Goal: Register for event/course

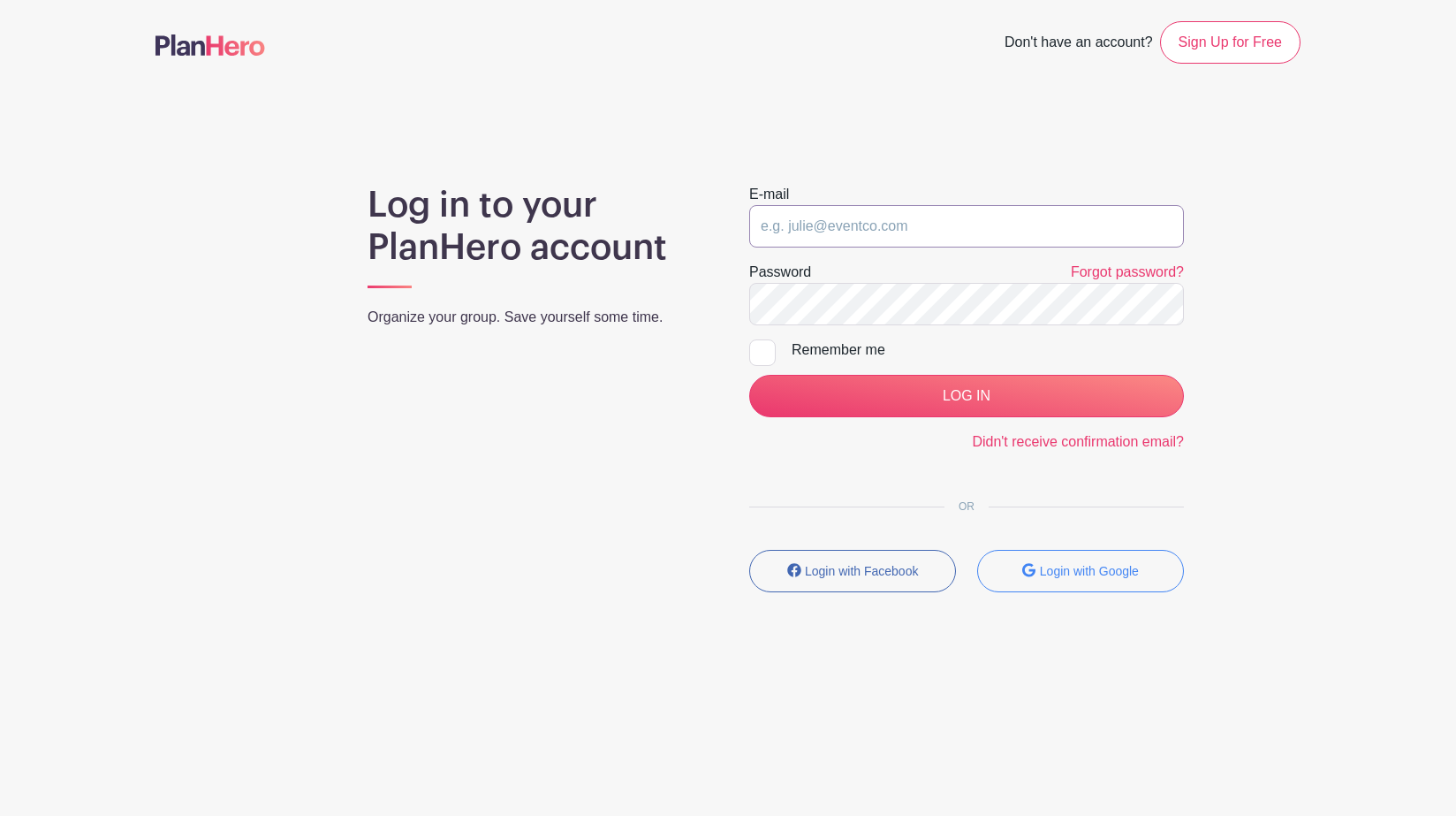
click at [815, 231] on input "email" at bounding box center [967, 226] width 434 height 43
type input "[EMAIL_ADDRESS][US_STATE][DOMAIN_NAME]"
click at [749, 375] on input "LOG IN" at bounding box center [967, 396] width 434 height 43
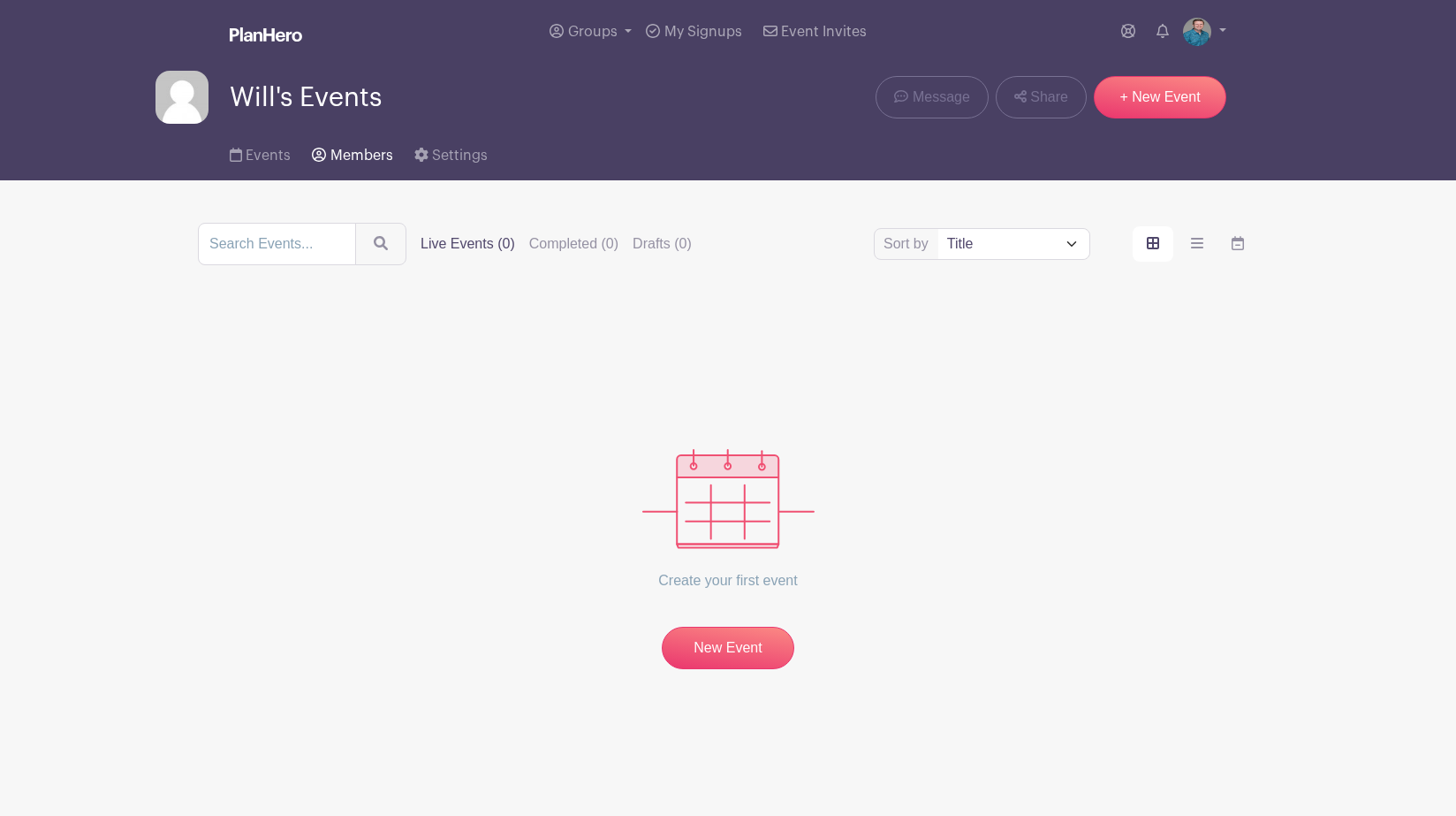
click at [368, 151] on span "Members" at bounding box center [361, 156] width 63 height 14
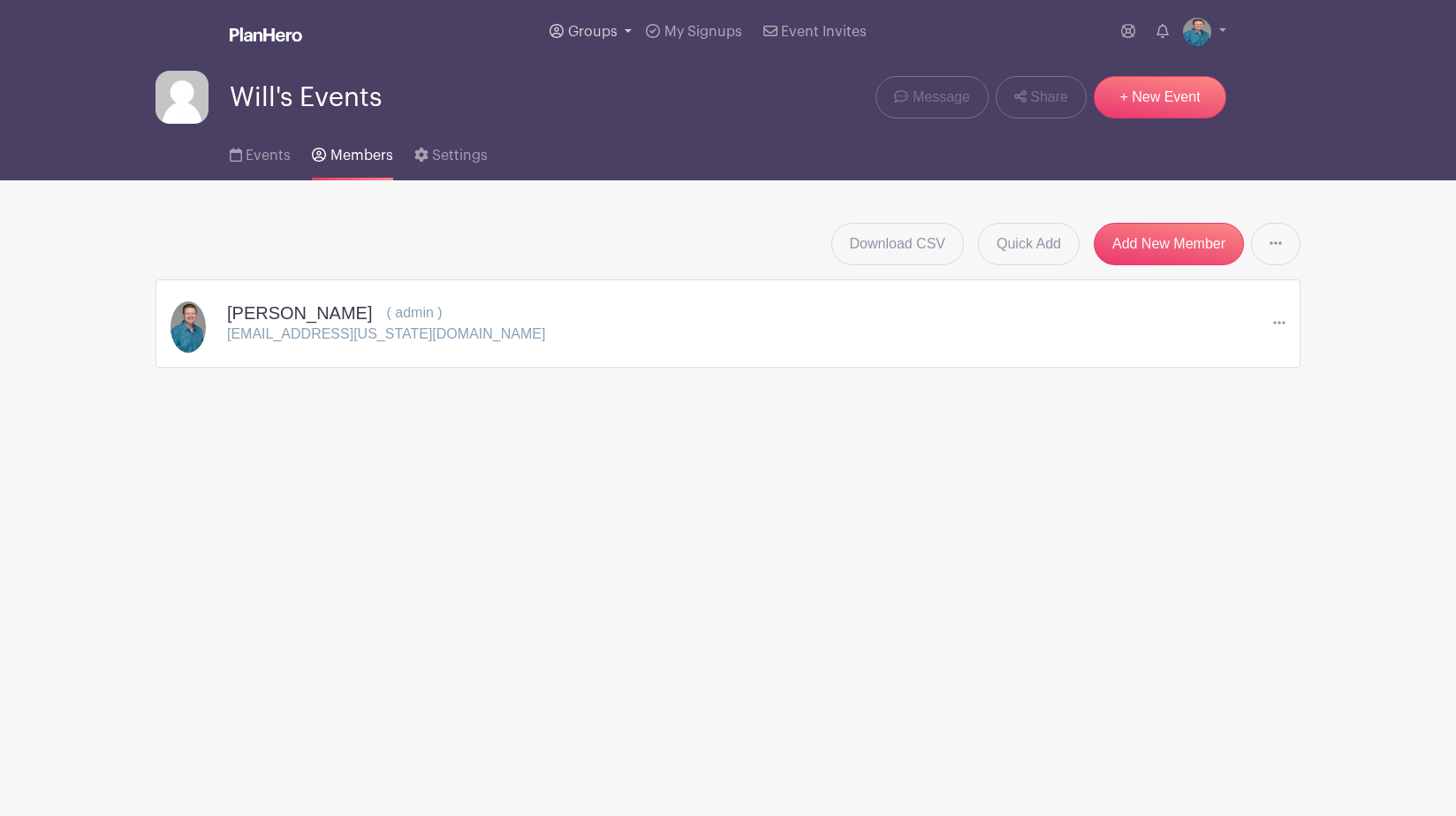
click at [567, 33] on link "Groups" at bounding box center [591, 31] width 97 height 64
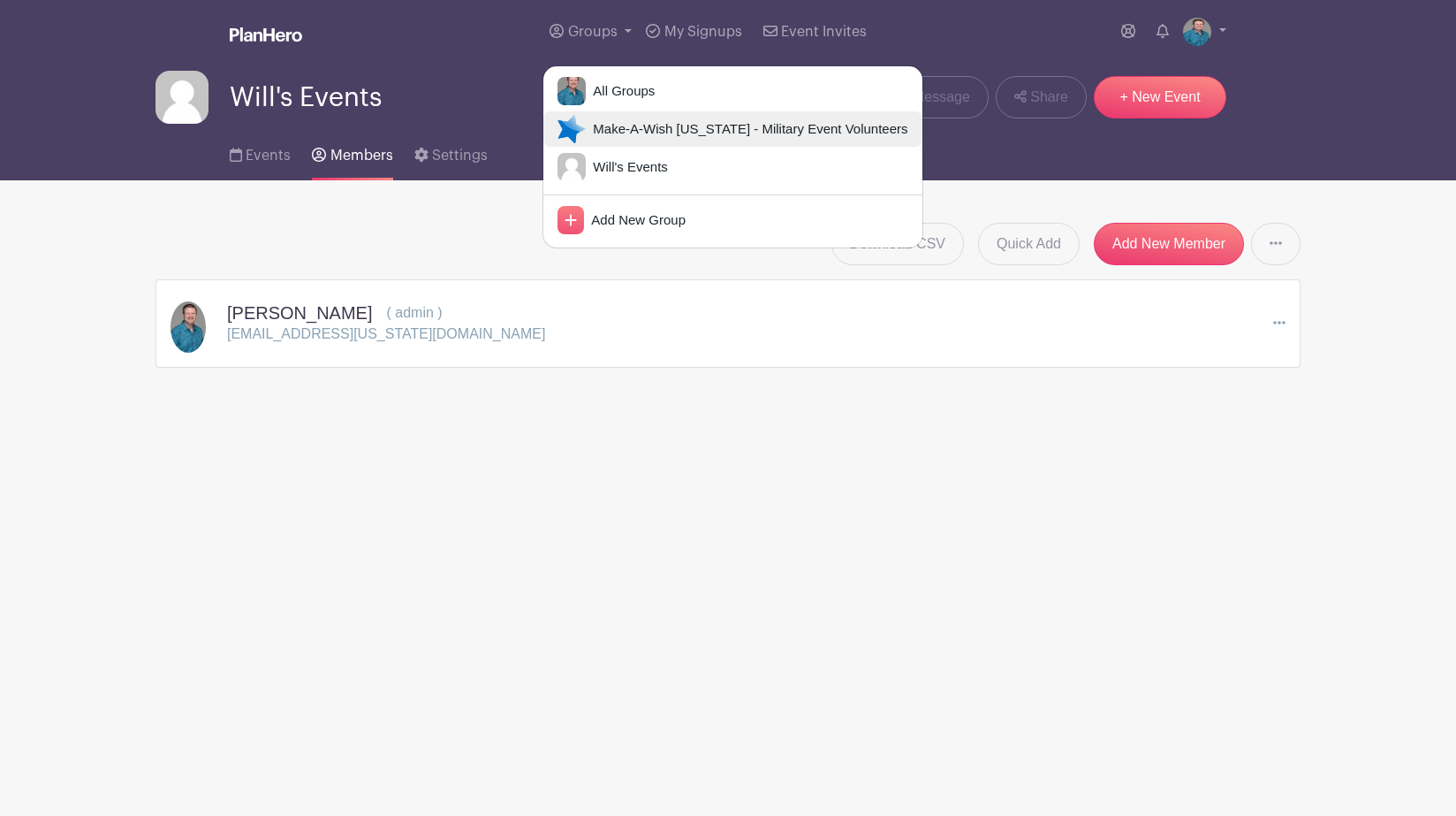
click at [603, 125] on span "Make-A-Wish [US_STATE] - Military Event Volunteers" at bounding box center [746, 129] width 322 height 20
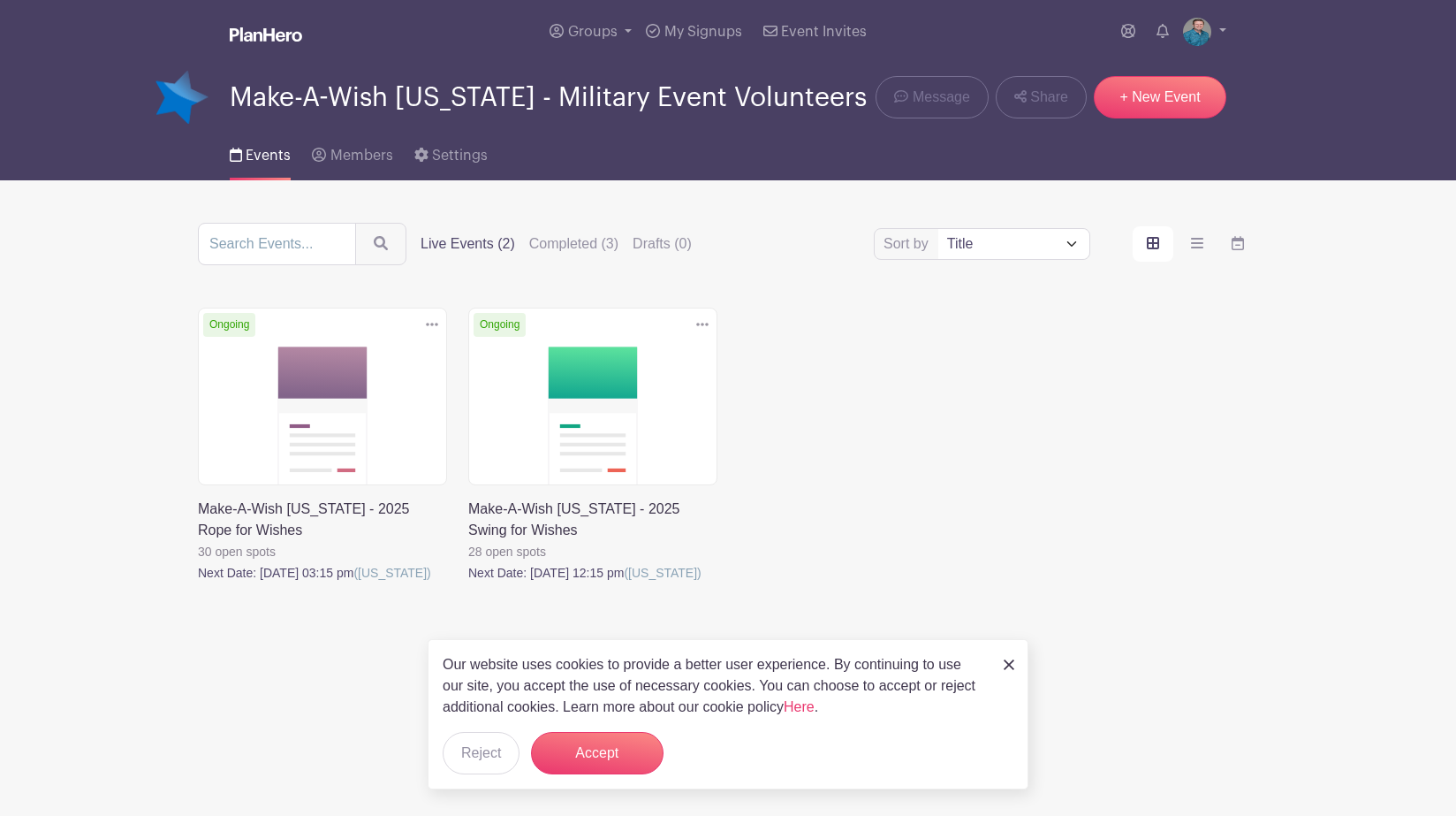
click at [469, 584] on link at bounding box center [469, 584] width 0 height 0
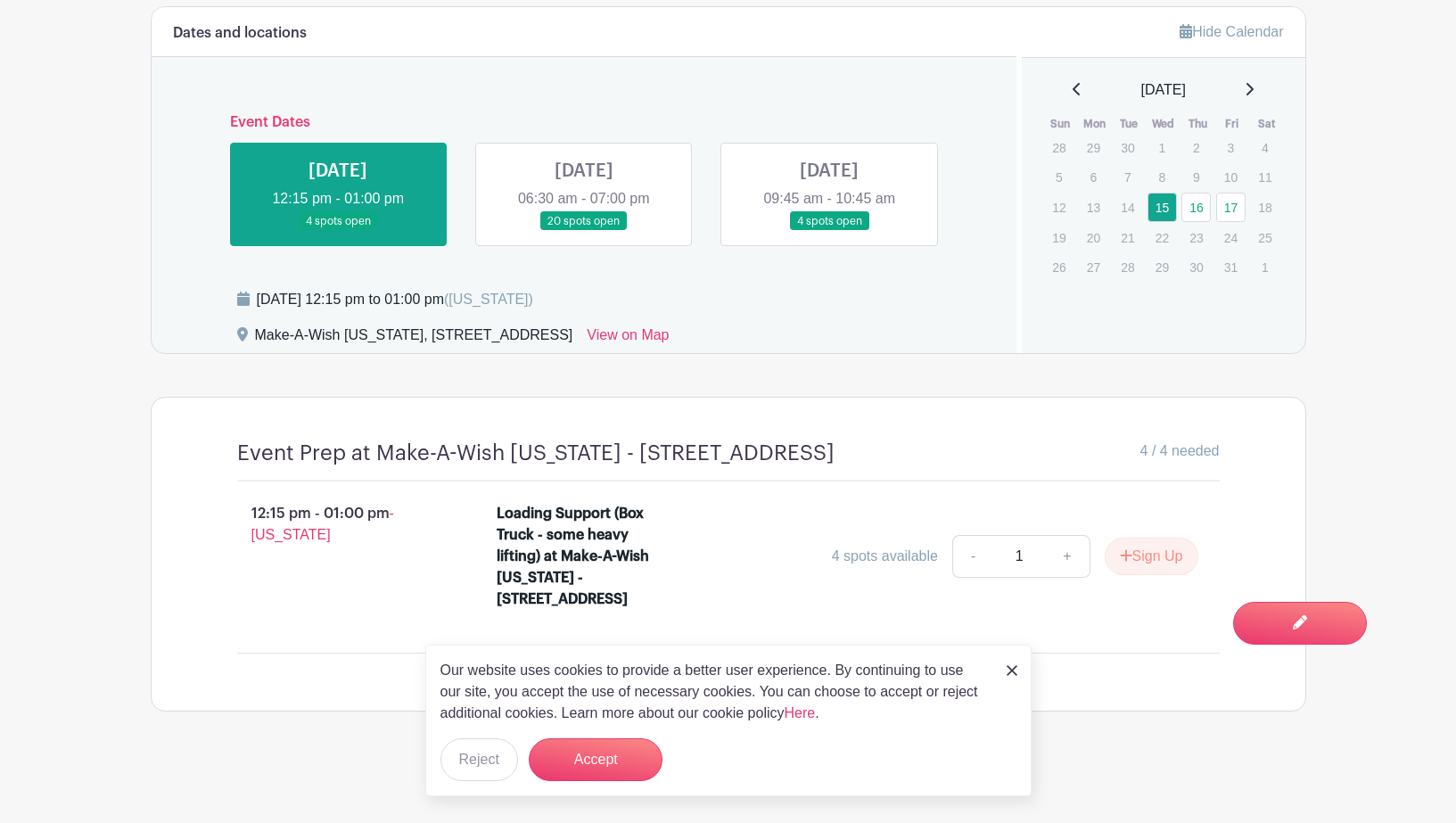
scroll to position [1015, 0]
click at [1009, 670] on img at bounding box center [1012, 670] width 11 height 11
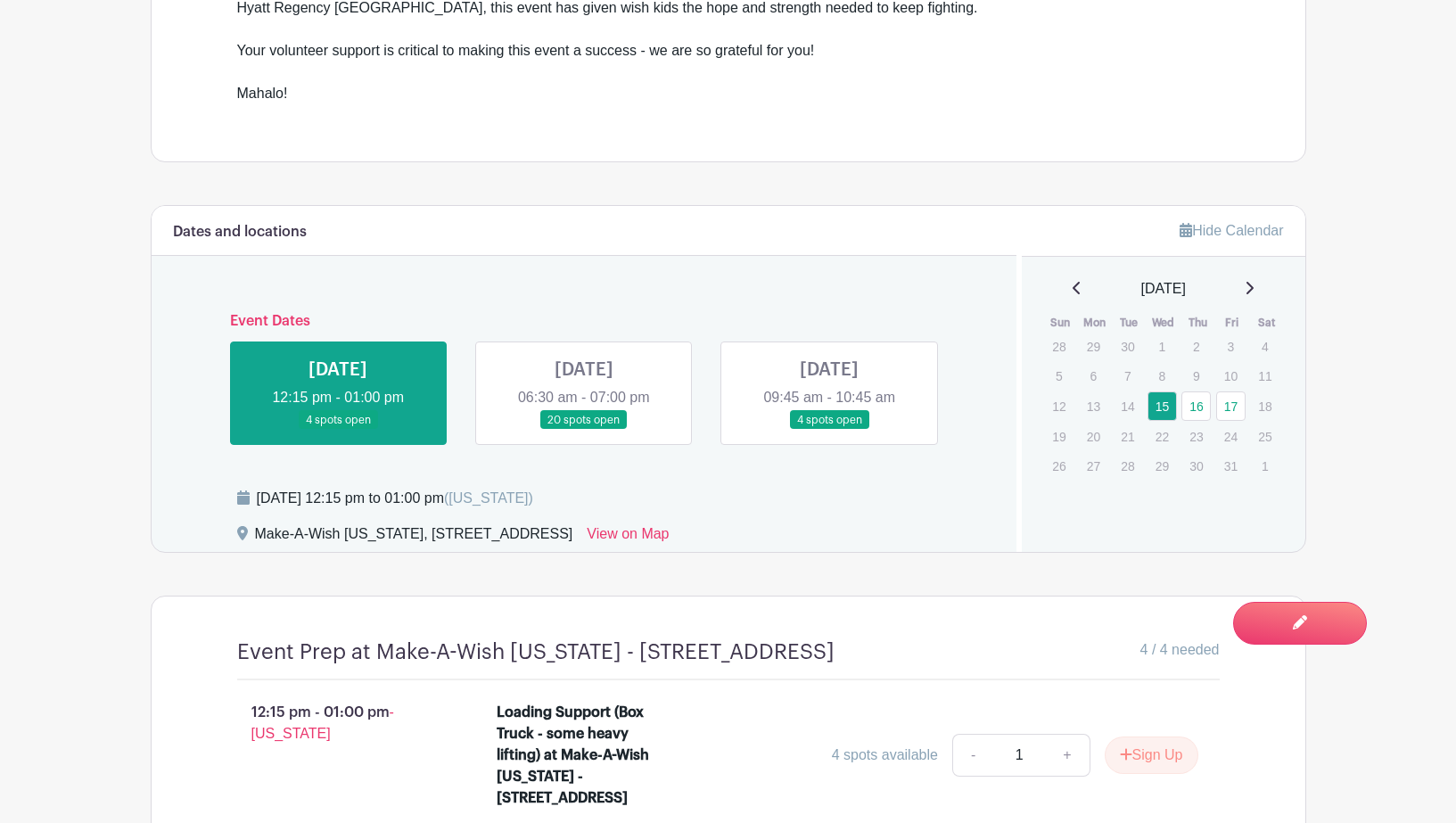
scroll to position [748, 0]
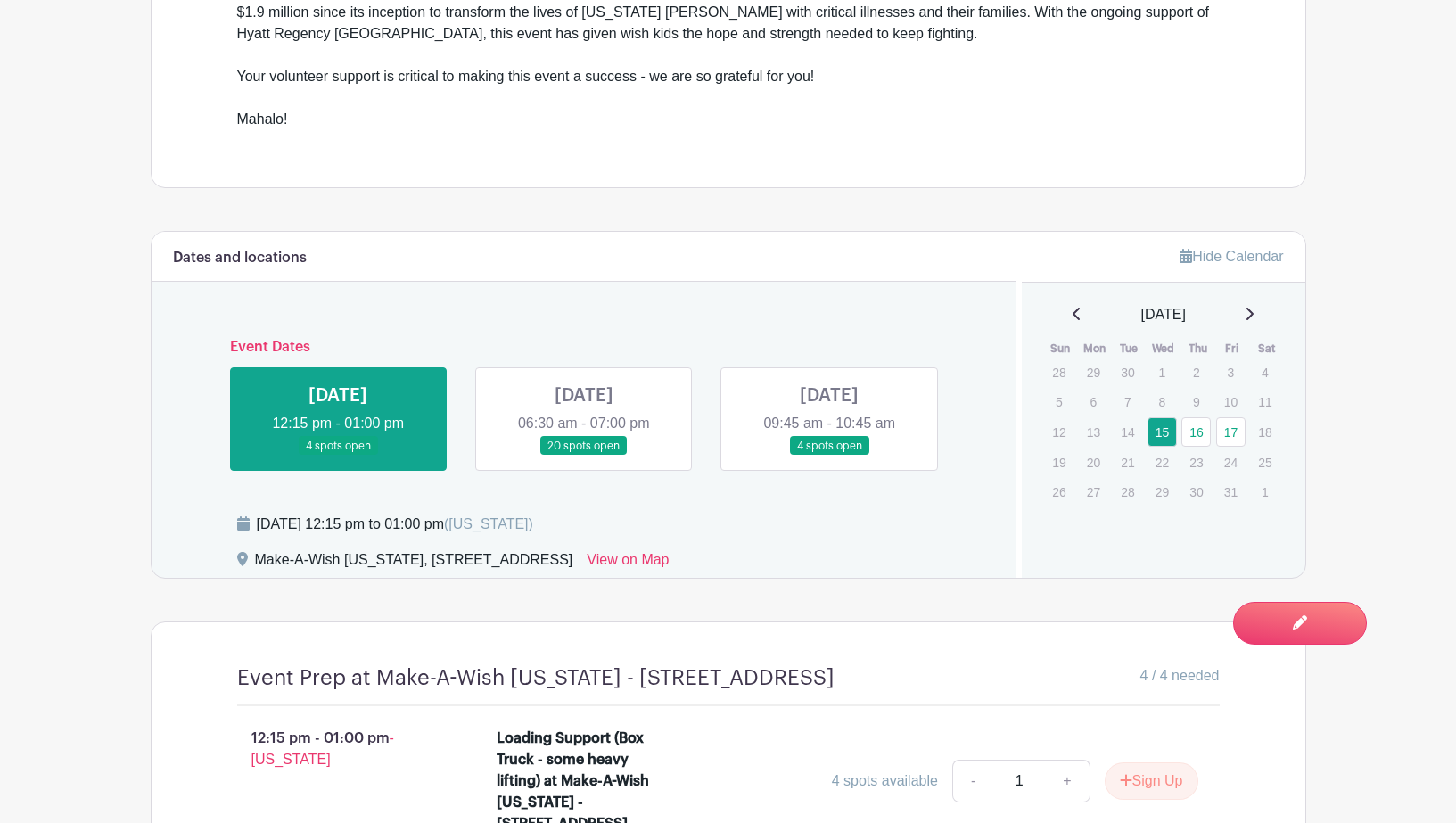
click at [584, 456] on link at bounding box center [584, 456] width 0 height 0
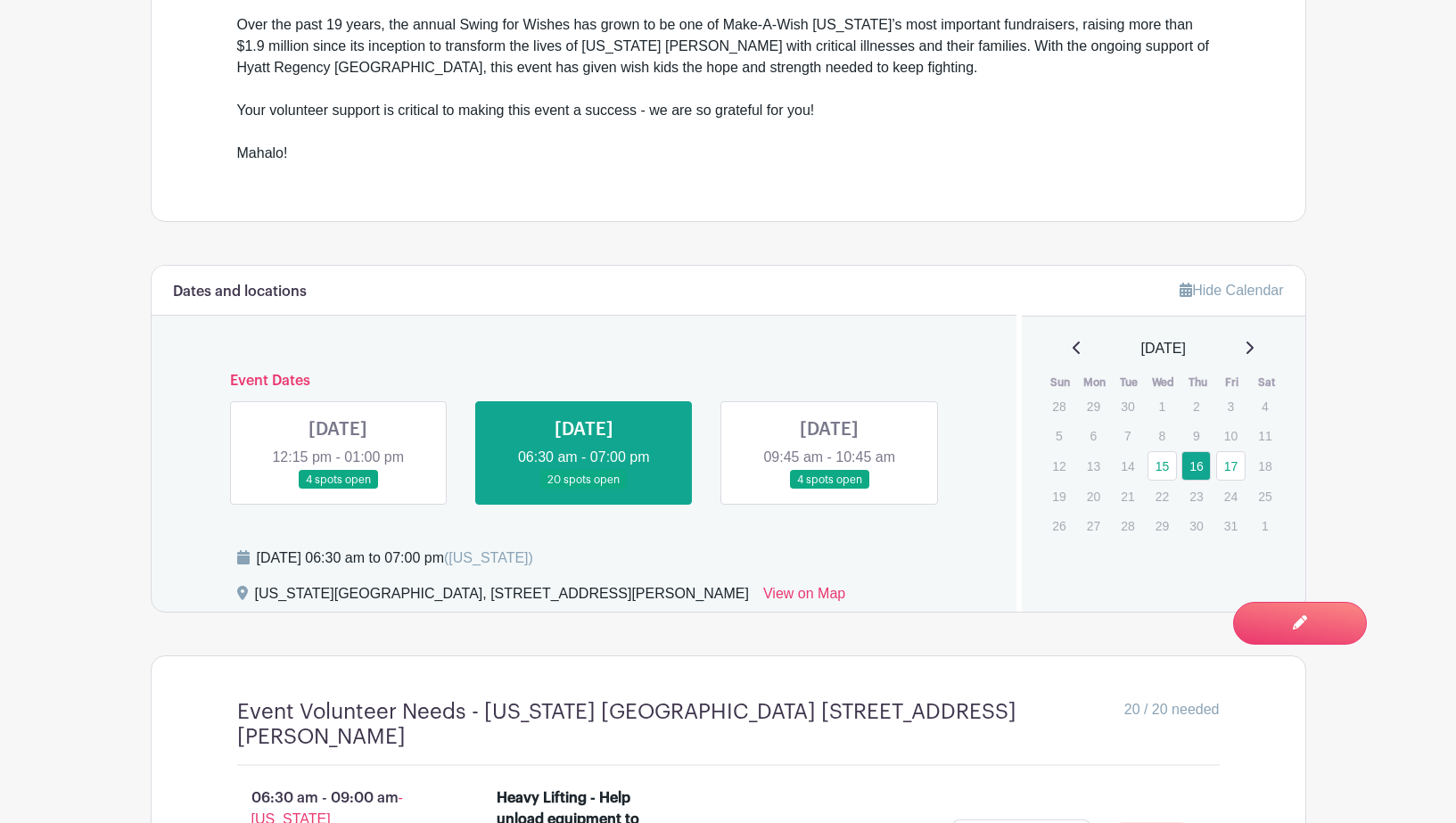
scroll to position [704, 0]
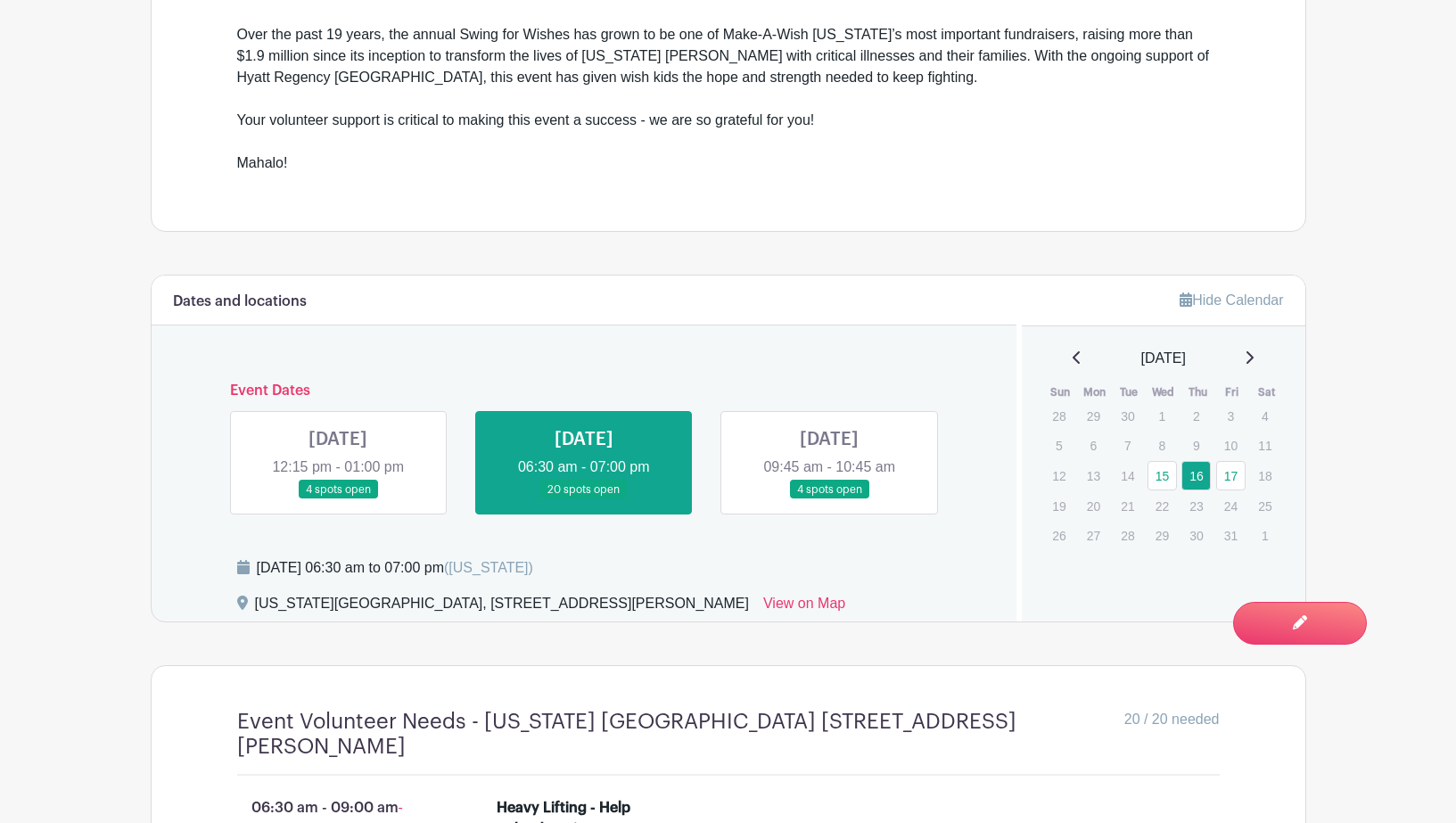
click at [829, 500] on link at bounding box center [829, 500] width 0 height 0
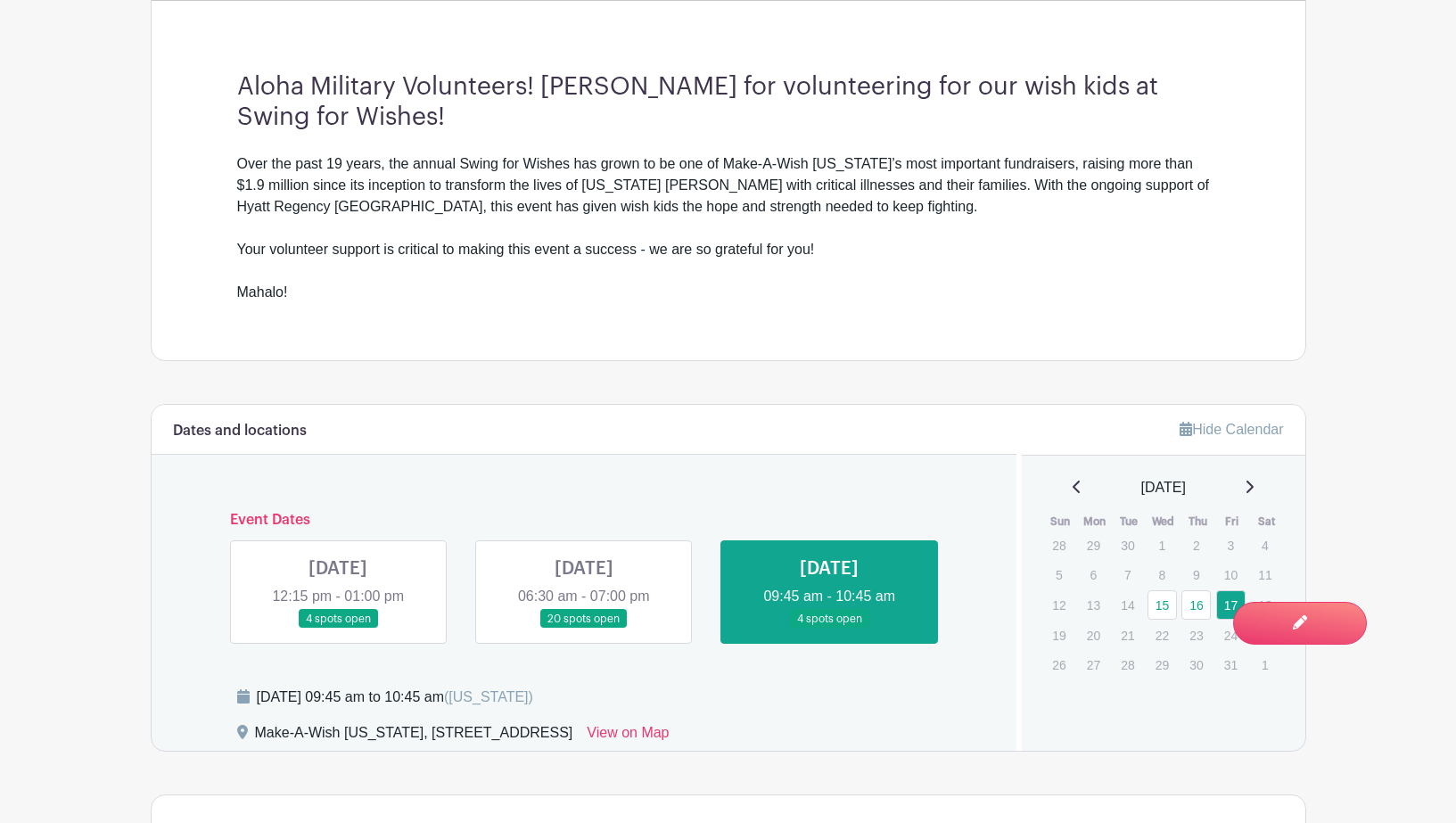
scroll to position [574, 0]
click at [338, 630] on link at bounding box center [338, 630] width 0 height 0
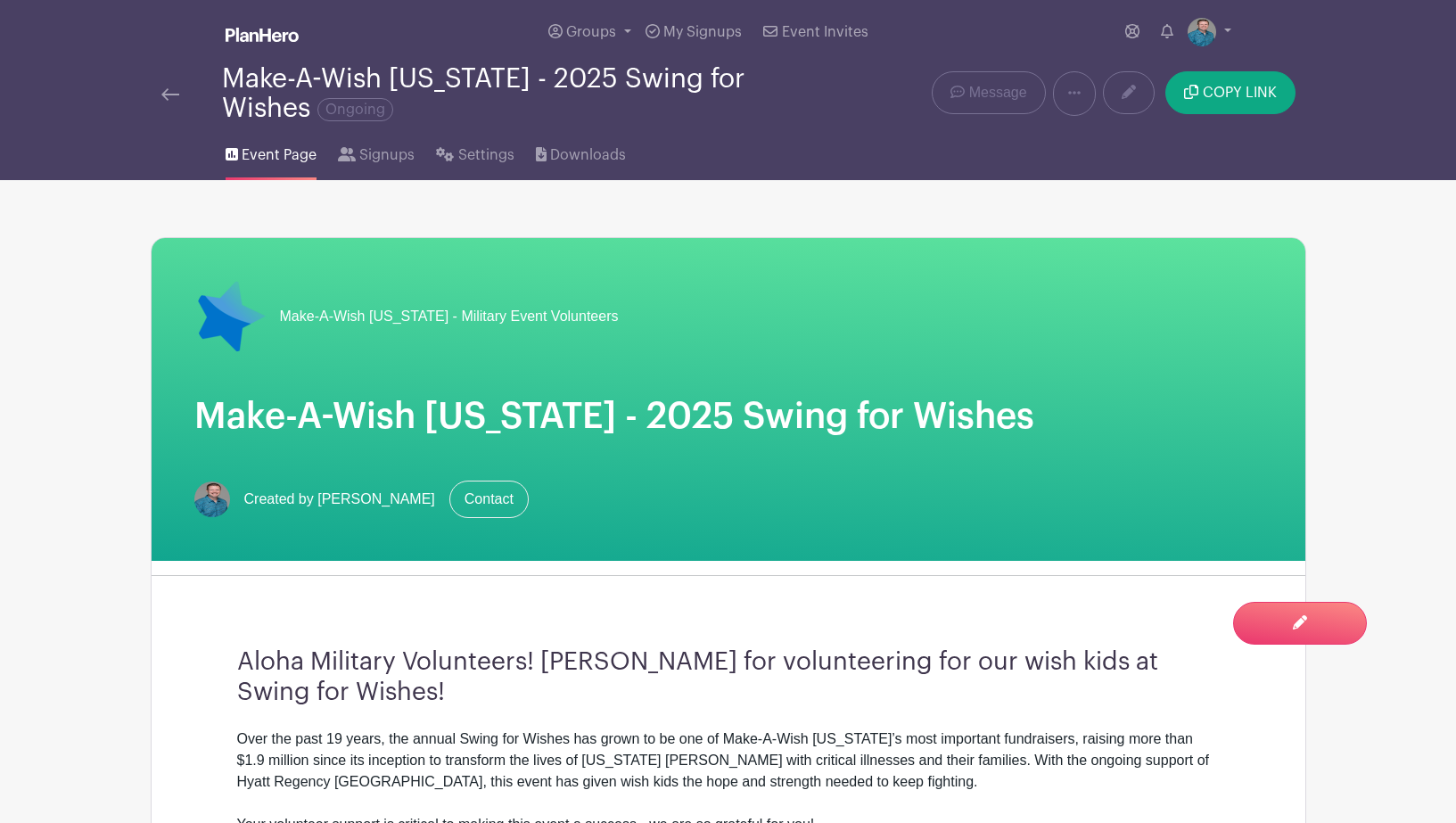
click at [166, 88] on img at bounding box center [170, 94] width 18 height 12
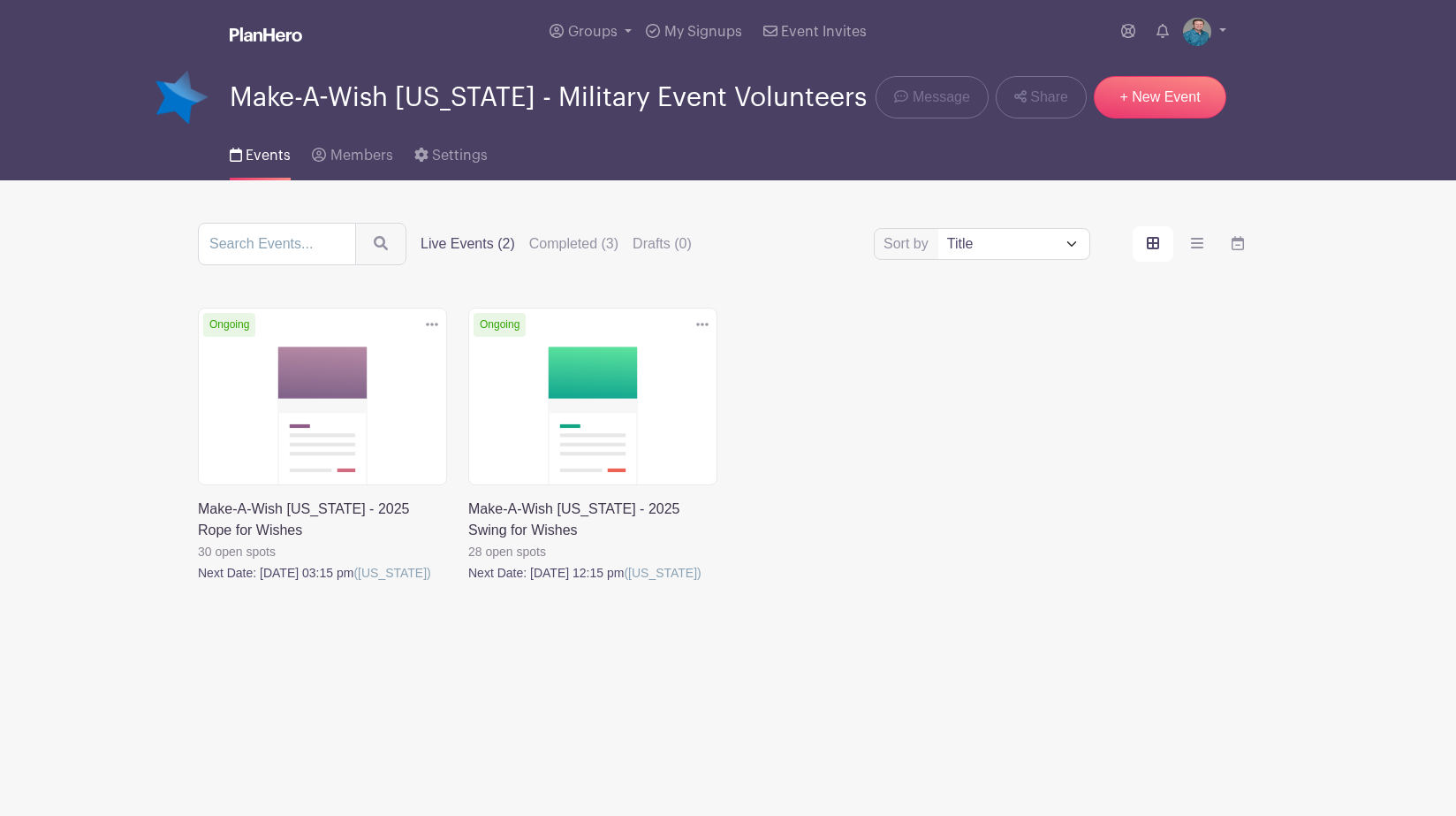
click at [198, 584] on link at bounding box center [198, 584] width 0 height 0
